Goal: Information Seeking & Learning: Check status

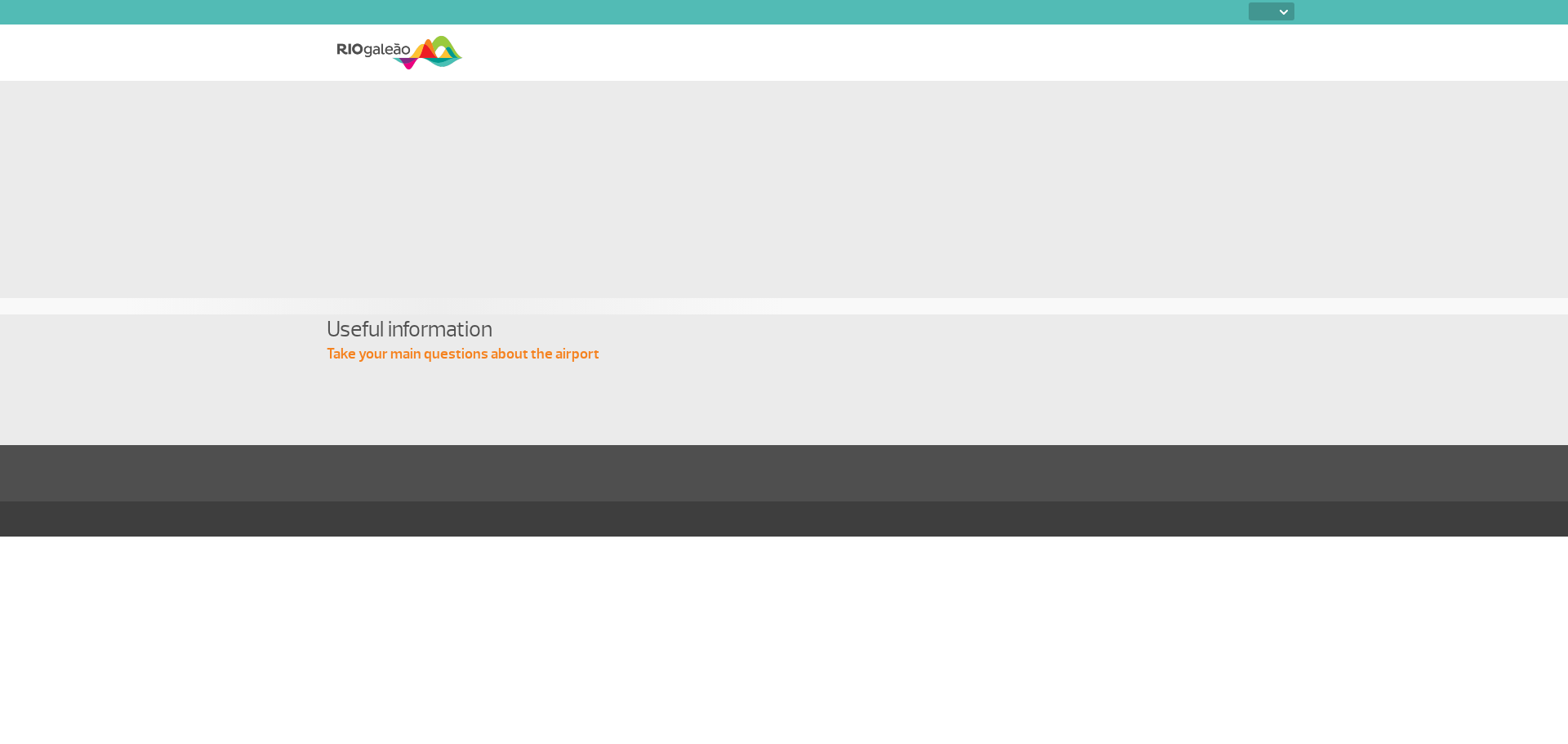
select select
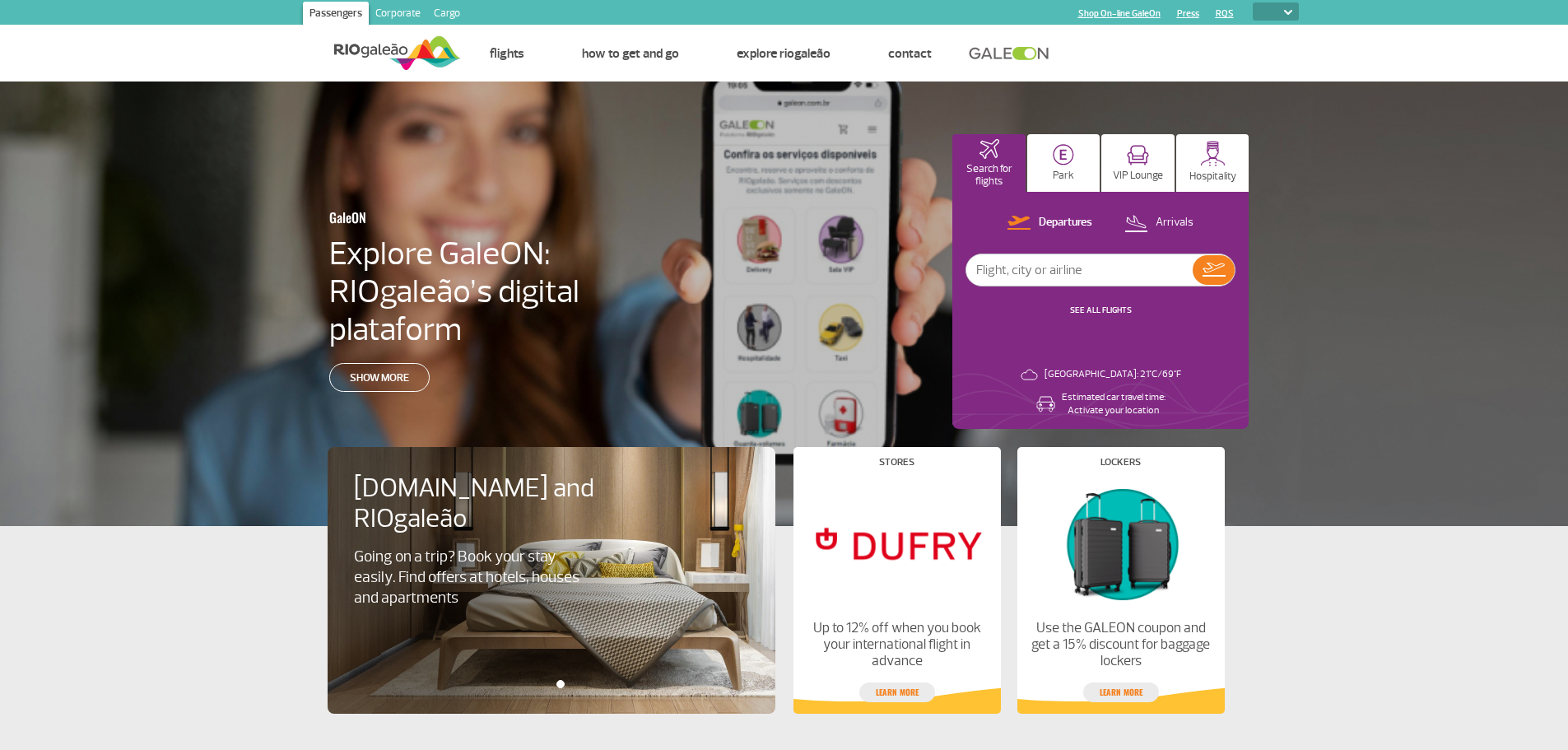
click at [1137, 268] on input "text" at bounding box center [1079, 270] width 226 height 32
click at [1183, 223] on p "Arrivals" at bounding box center [1175, 222] width 38 height 15
click at [1109, 285] on div at bounding box center [1101, 270] width 270 height 33
click at [1108, 272] on input "text" at bounding box center [1079, 270] width 226 height 32
type input "klm"
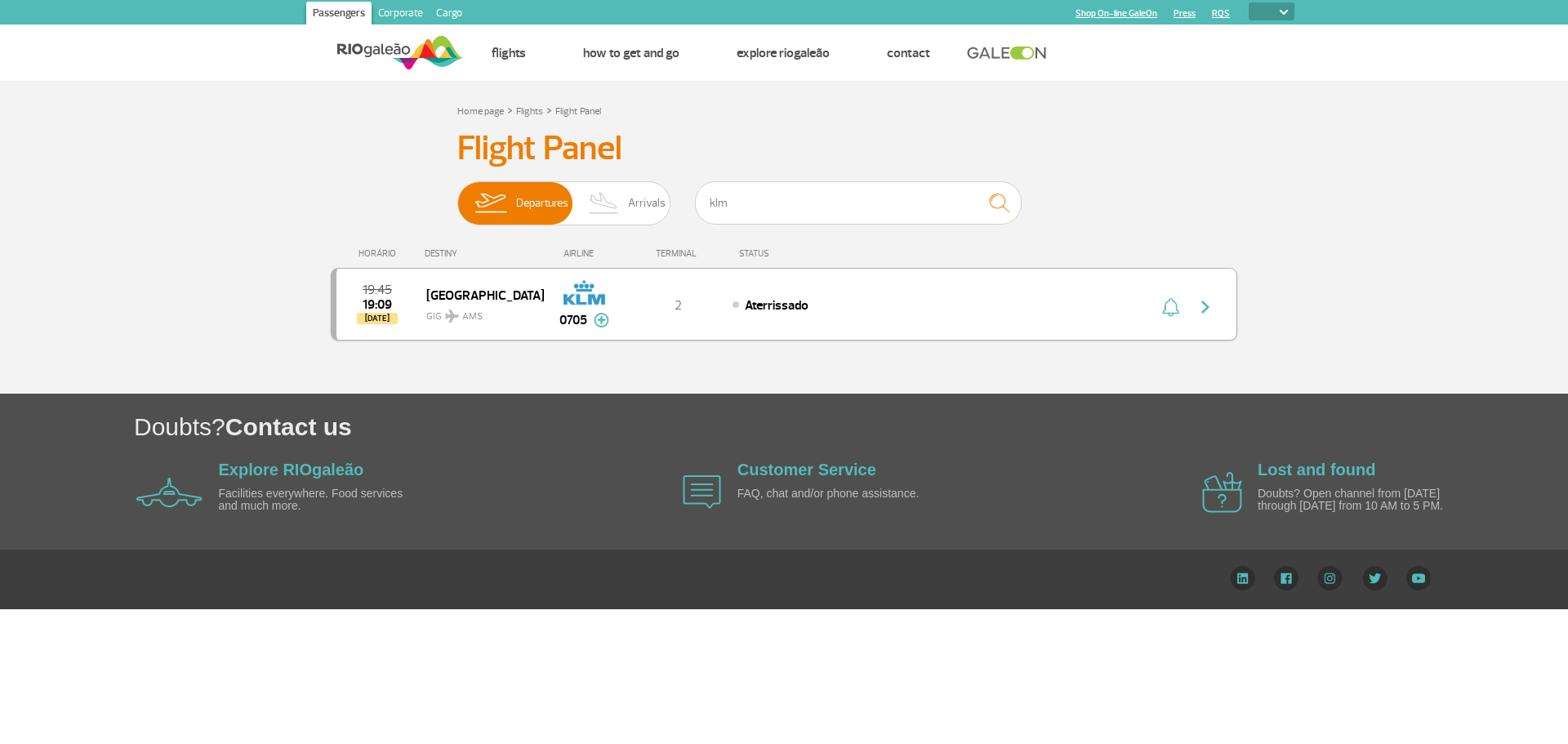
click at [963, 308] on div "Aterrissado" at bounding box center [912, 304] width 360 height 18
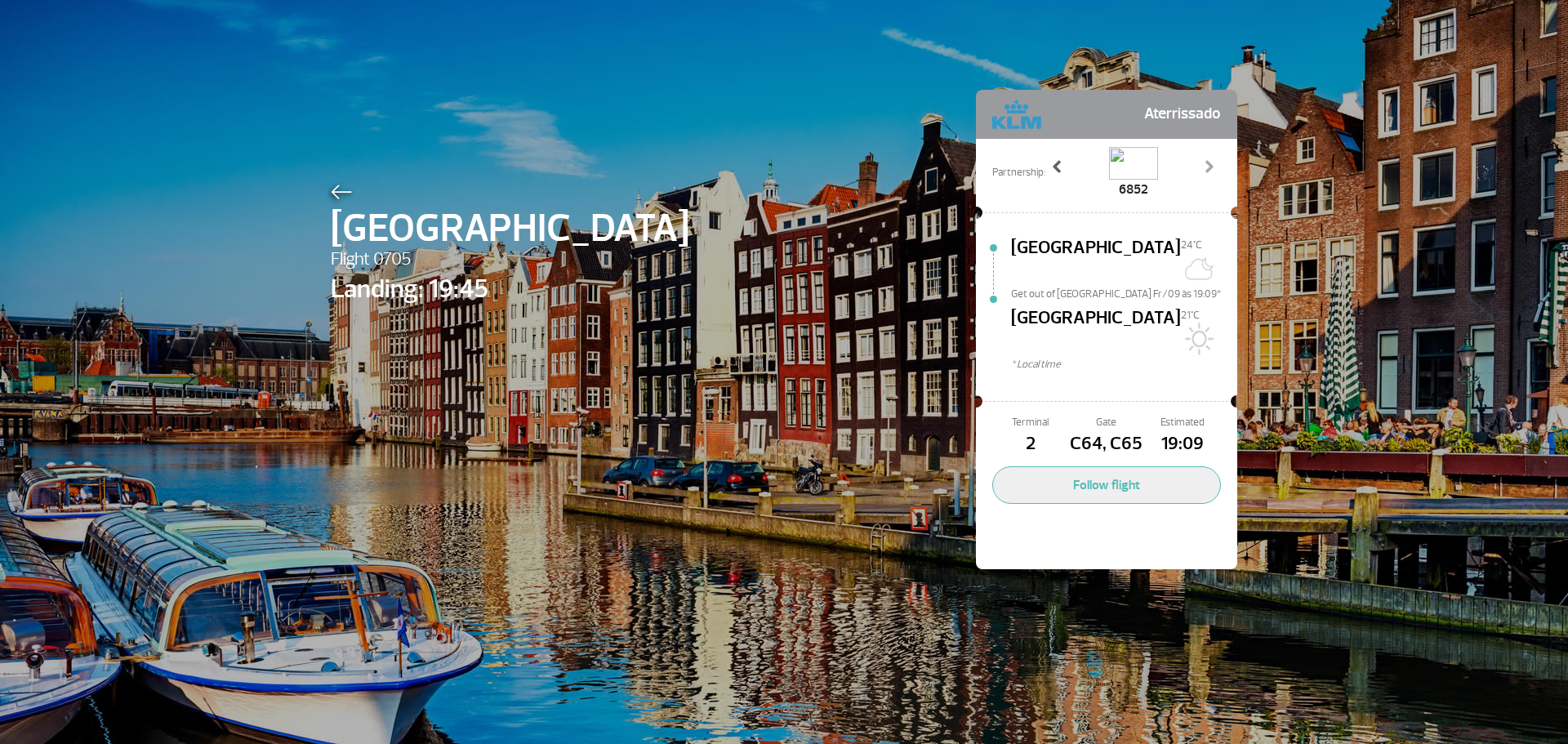
click at [1055, 162] on span at bounding box center [1057, 166] width 16 height 16
click at [1197, 175] on link "Next" at bounding box center [1209, 179] width 27 height 41
click at [1176, 114] on span "Aterrissado" at bounding box center [1182, 114] width 77 height 32
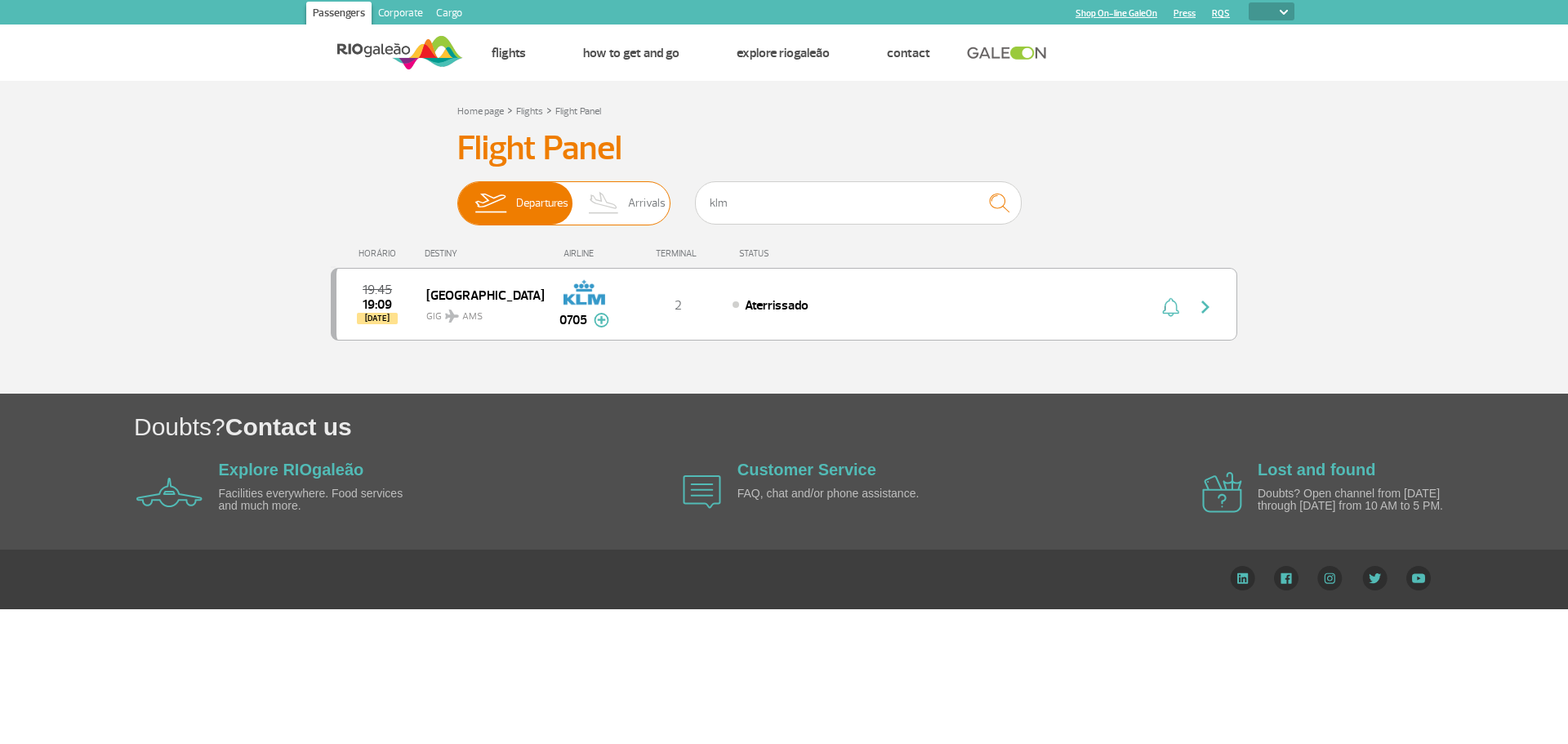
click at [640, 200] on span "Arrivals" at bounding box center [647, 203] width 38 height 43
click at [457, 195] on input "Departures Arrivals" at bounding box center [457, 195] width 0 height 0
